Goal: Information Seeking & Learning: Learn about a topic

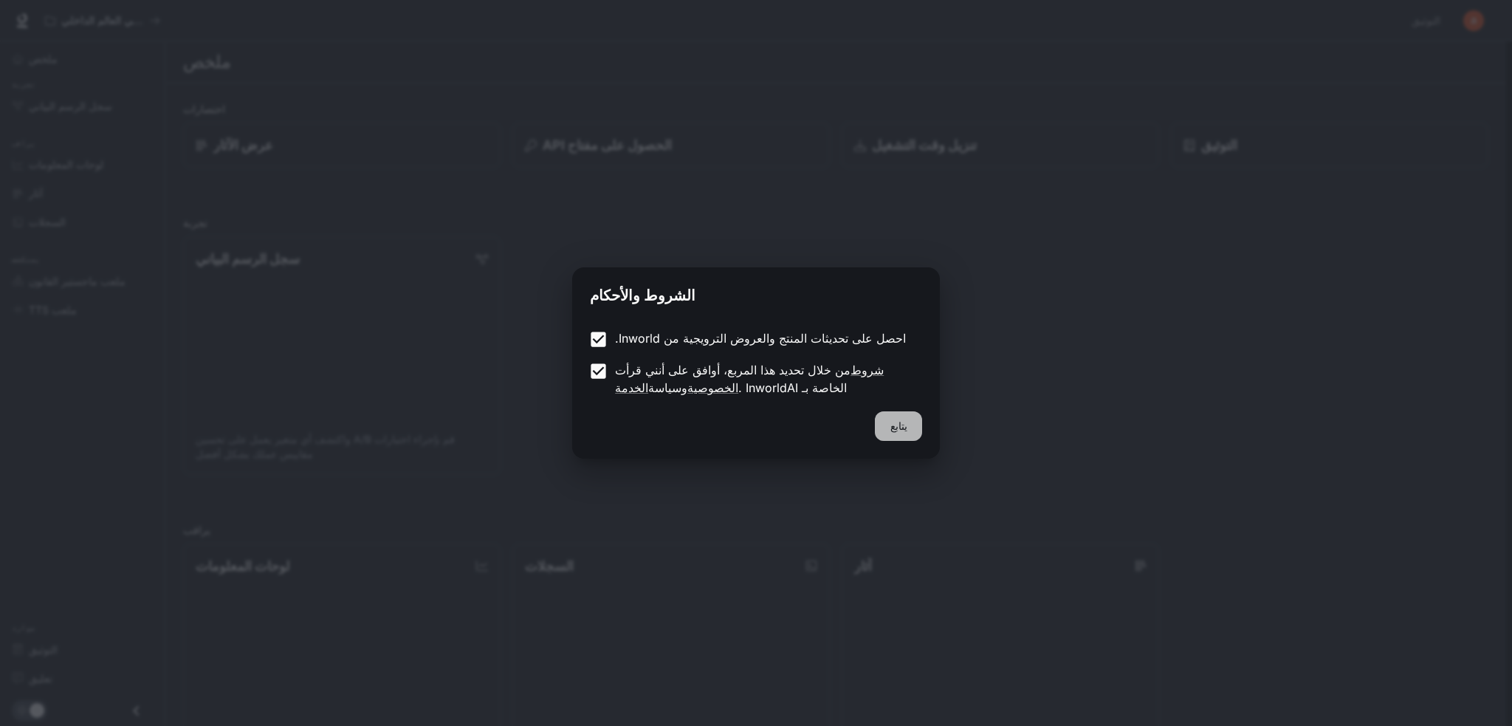
click at [902, 427] on font "يتابع" at bounding box center [899, 425] width 17 height 13
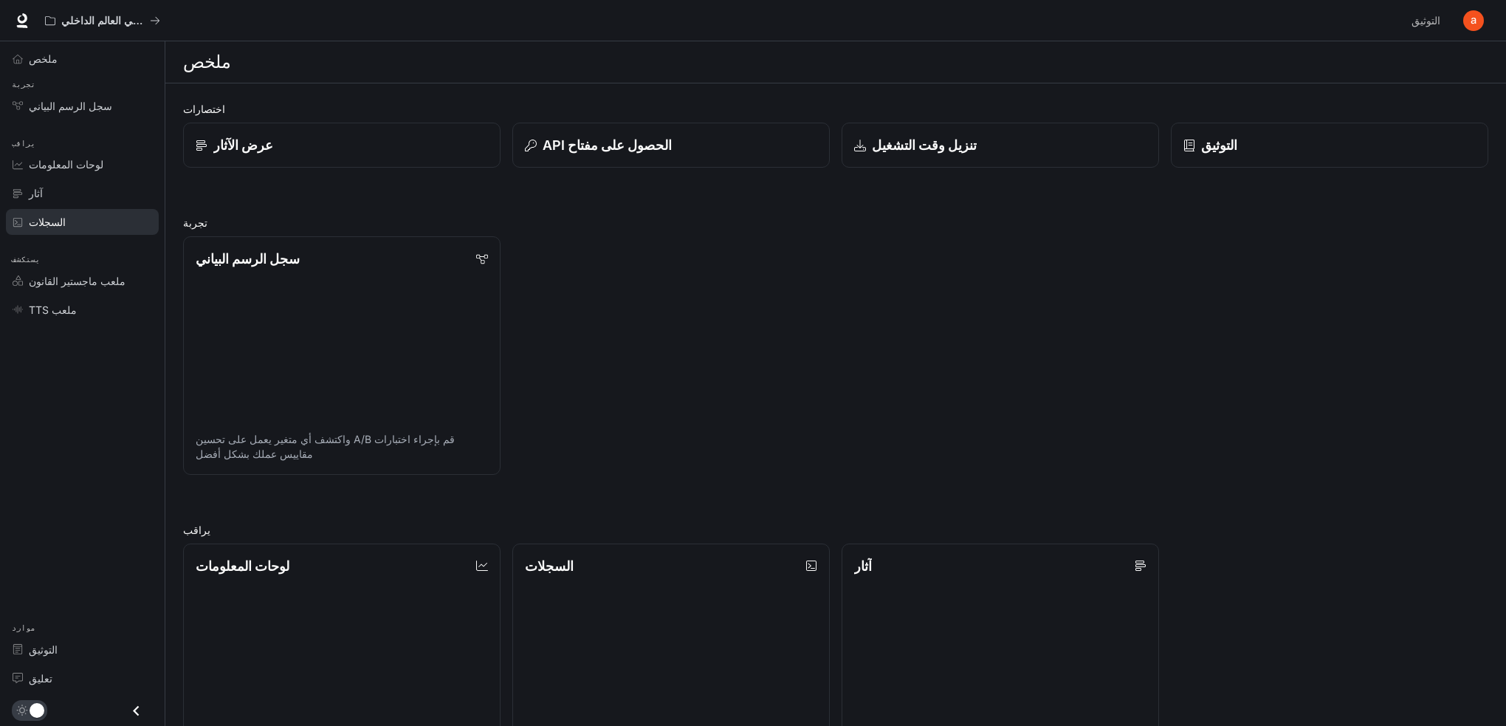
click at [27, 221] on span "السجلات" at bounding box center [21, 222] width 16 height 10
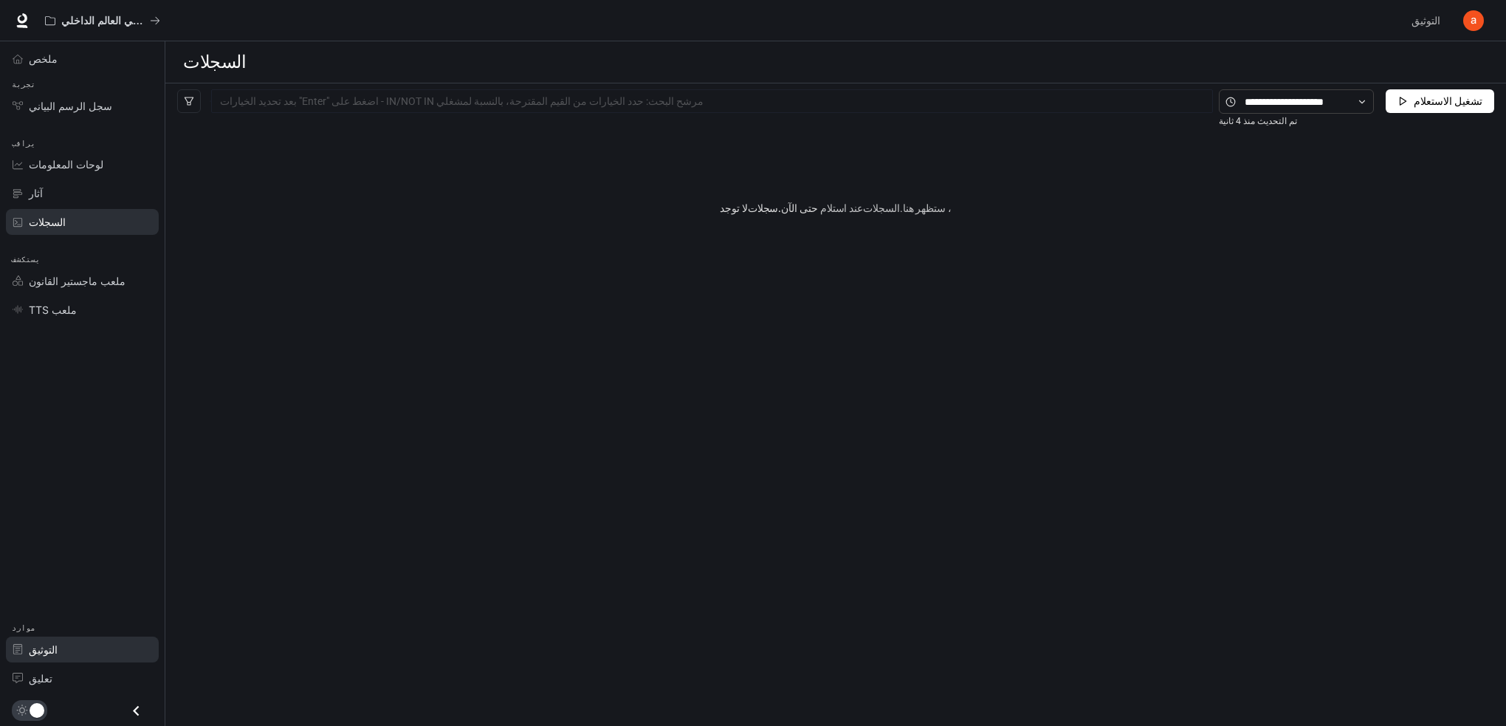
click at [43, 651] on font "التوثيق" at bounding box center [43, 649] width 29 height 13
click at [44, 56] on font "ملخص" at bounding box center [43, 58] width 29 height 13
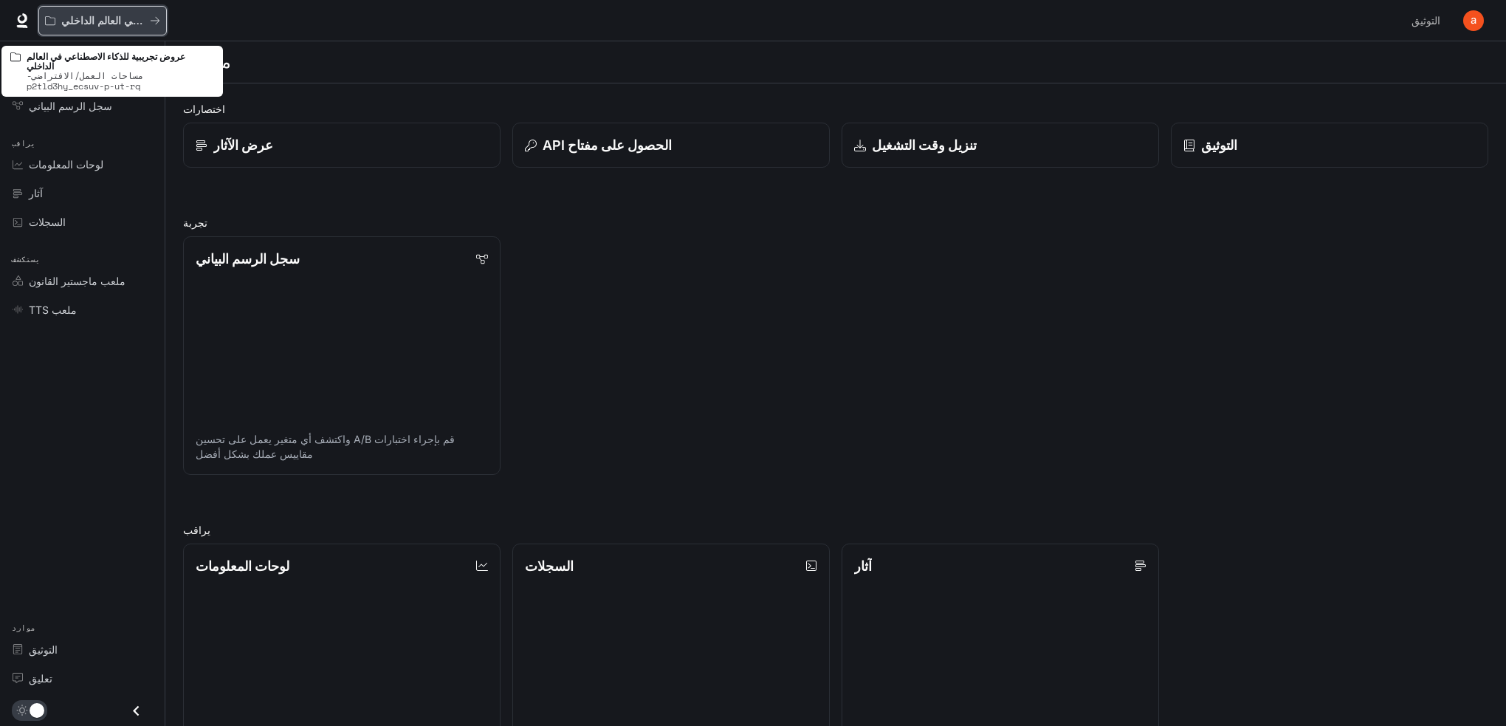
click at [162, 17] on button "عروض تجريبية للذكاء الاصطناعي في العالم الداخلي" at bounding box center [102, 21] width 128 height 30
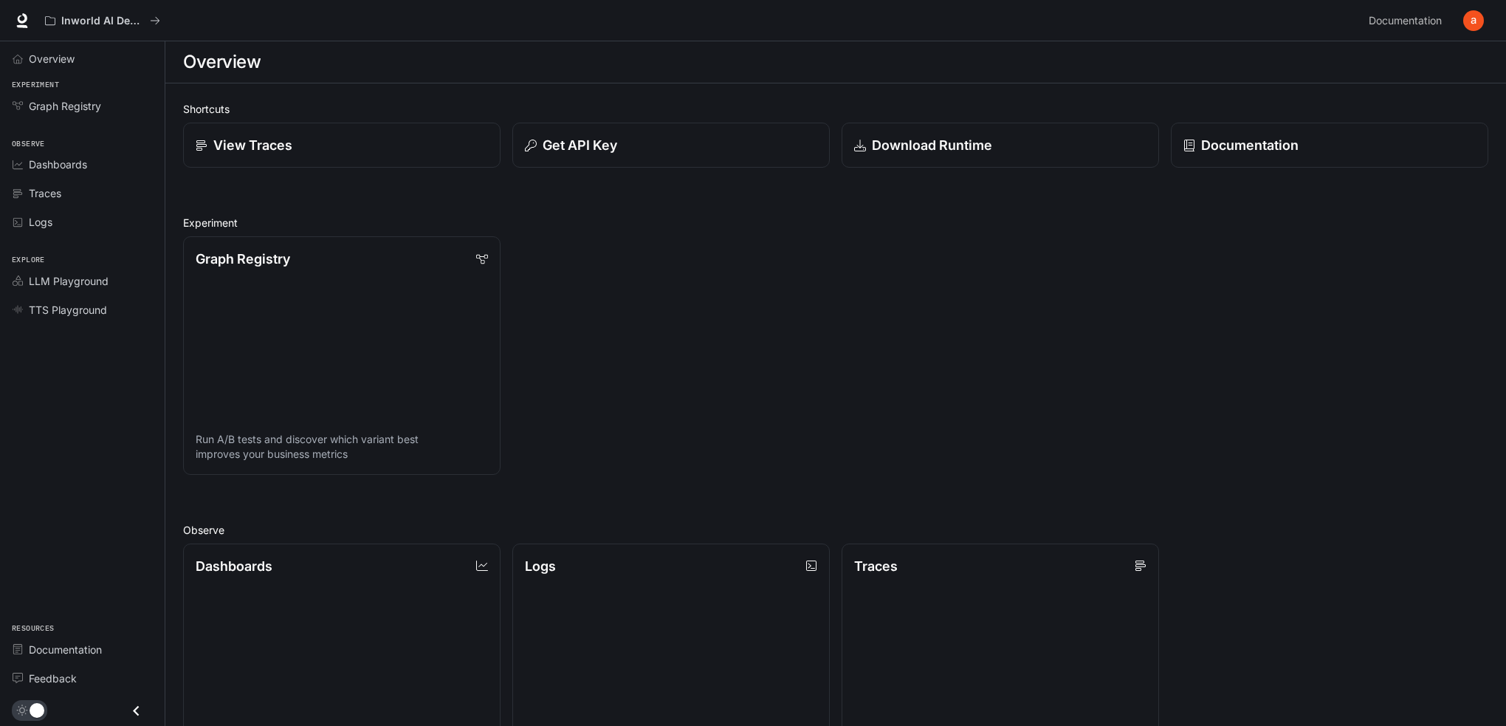
click at [802, 357] on div "Graph Registry Run A/B tests and discover which variant best improves your busi…" at bounding box center [829, 349] width 1317 height 250
click at [80, 158] on span "Dashboards" at bounding box center [58, 165] width 58 height 16
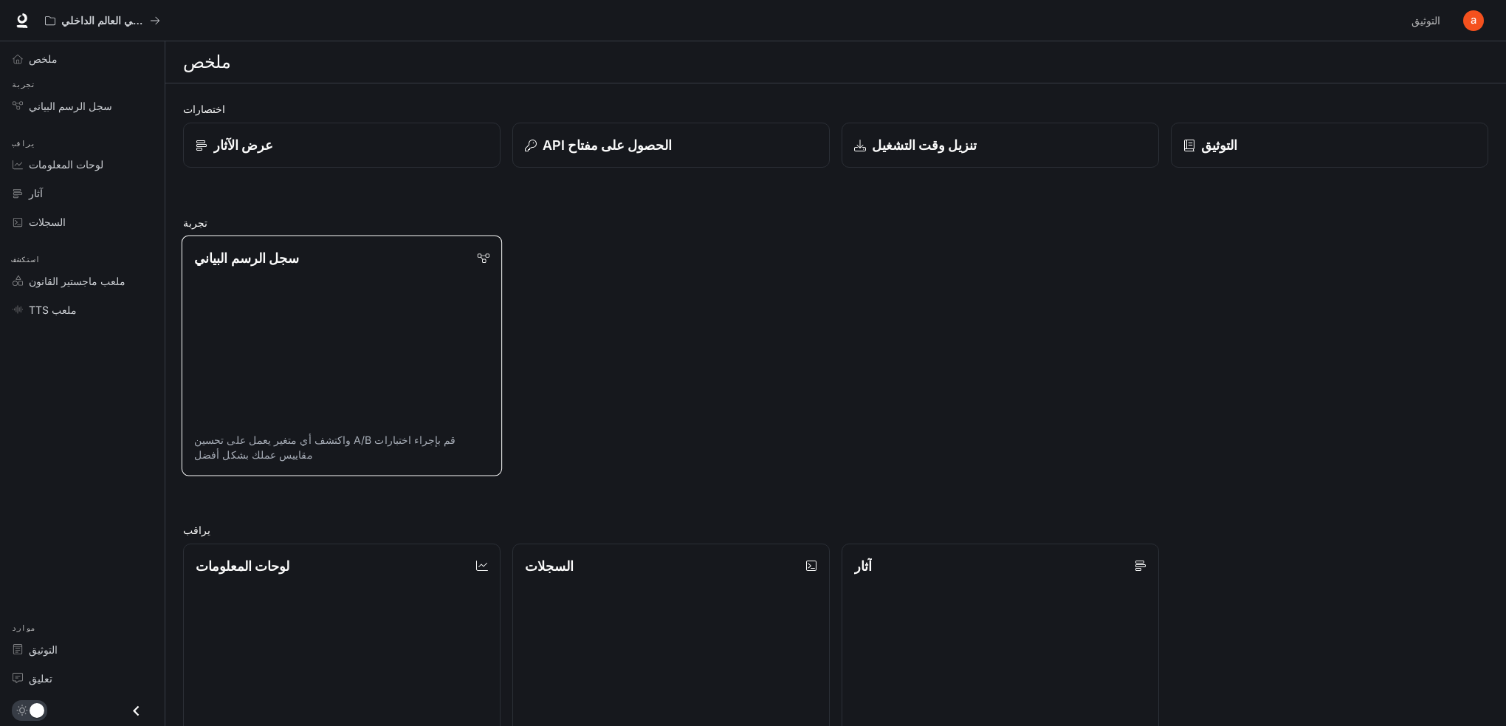
click at [289, 324] on link "سجل الرسم البياني قم بإجراء اختبارات A/B واكتشف أي متغير يعمل على تحسين مقاييس …" at bounding box center [342, 355] width 320 height 241
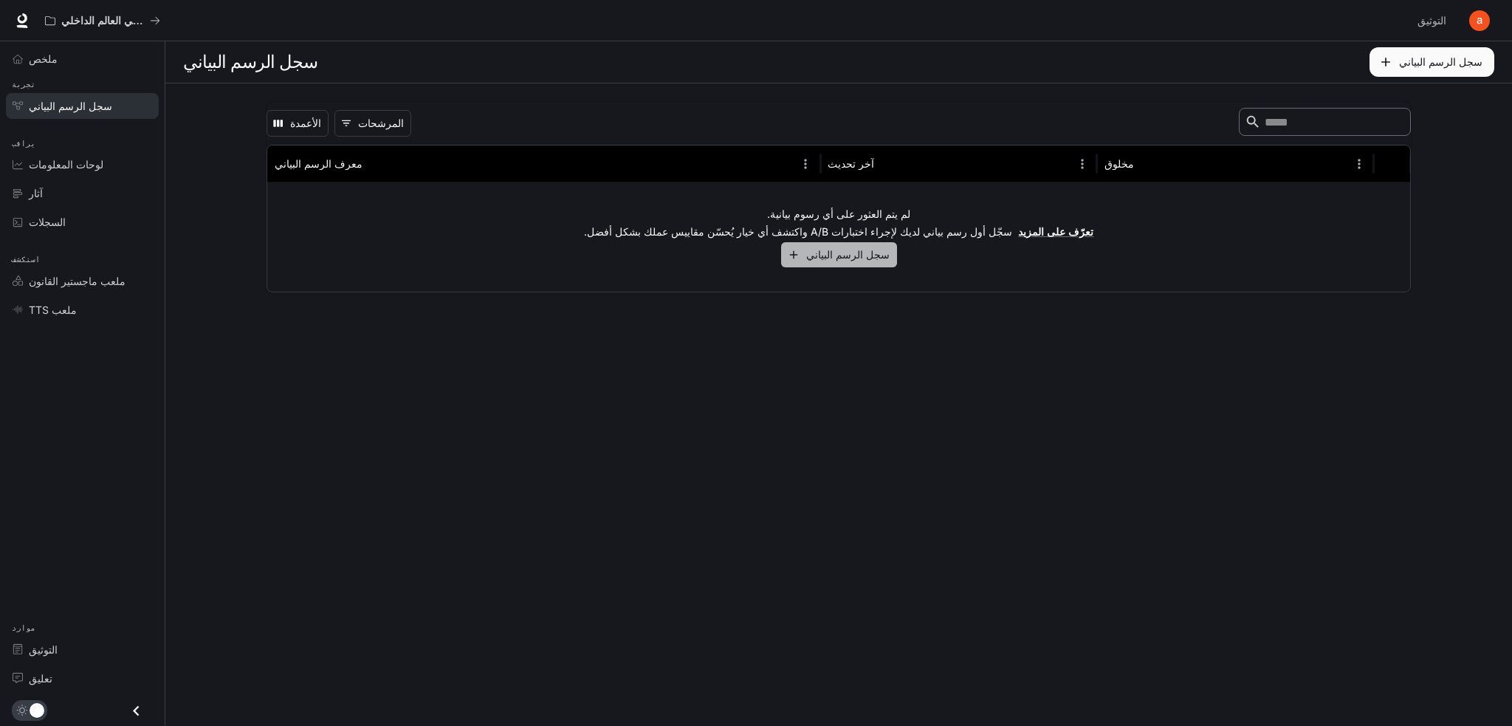
click at [851, 261] on font "سجل الرسم البياني" at bounding box center [847, 254] width 83 height 18
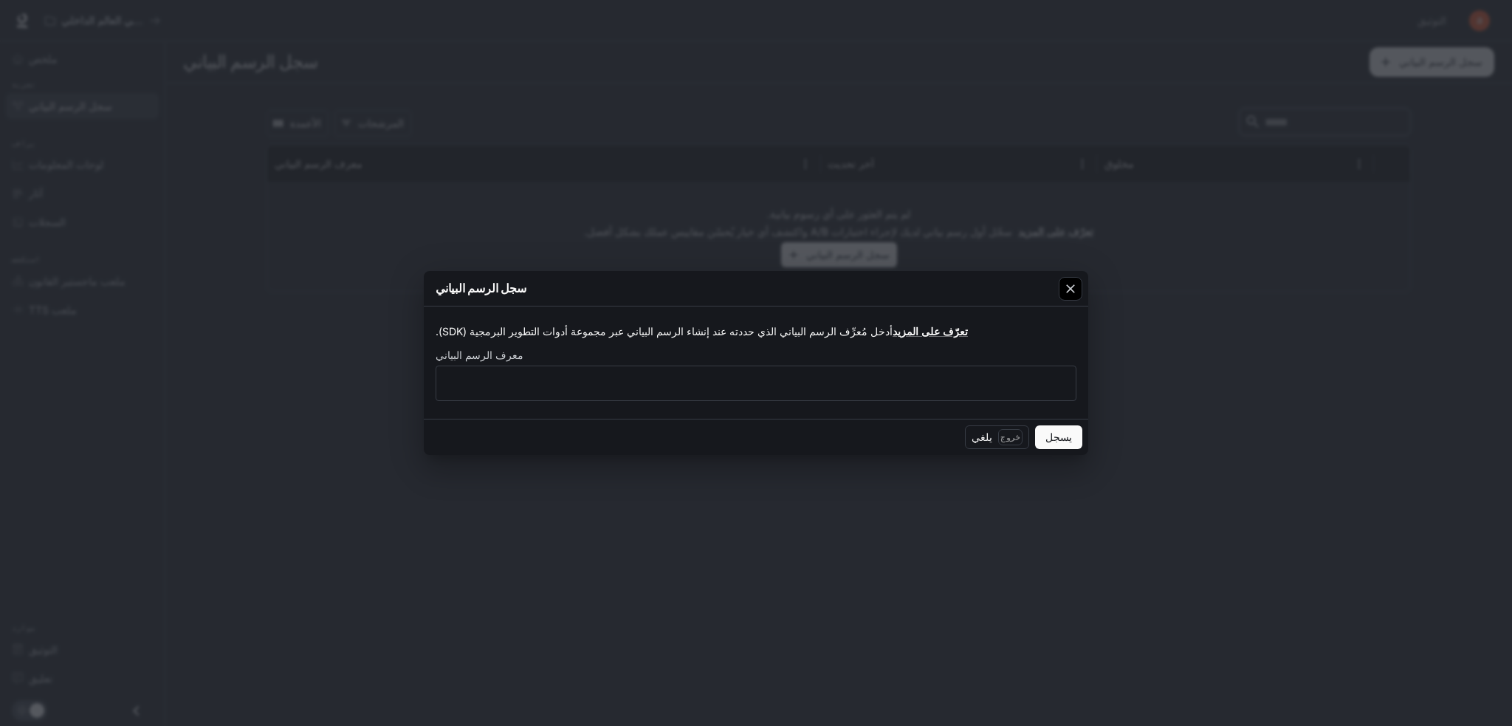
click at [1084, 289] on button "button" at bounding box center [1070, 288] width 35 height 35
